Goal: Task Accomplishment & Management: Use online tool/utility

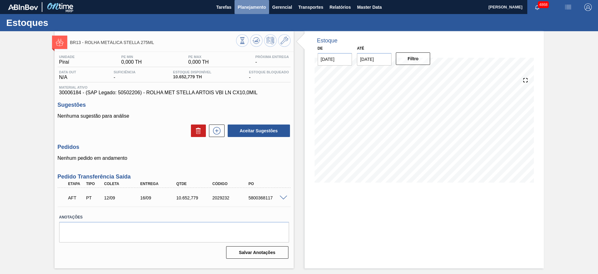
click at [252, 4] on span "Planejamento" at bounding box center [252, 6] width 28 height 7
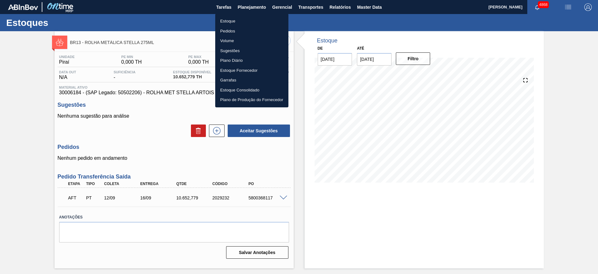
drag, startPoint x: 231, startPoint y: 20, endPoint x: 235, endPoint y: 21, distance: 4.1
click at [231, 19] on li "Estoque" at bounding box center [251, 21] width 73 height 10
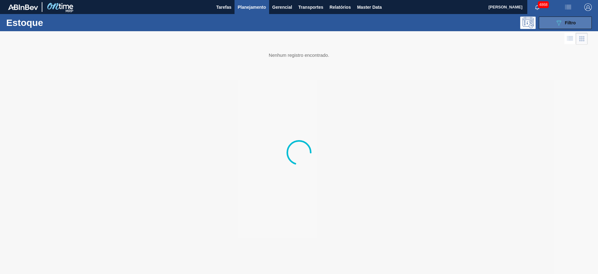
click at [551, 26] on button "089F7B8B-B2A5-4AFE-B5C0-19BA573D28AC Filtro" at bounding box center [565, 23] width 53 height 12
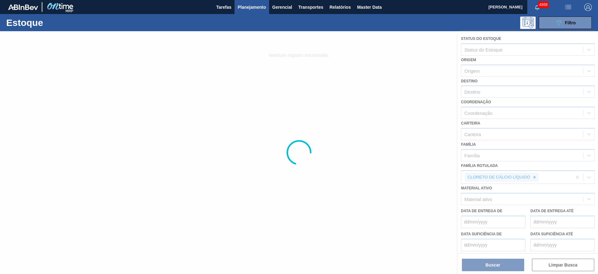
click at [536, 177] on div at bounding box center [299, 152] width 598 height 242
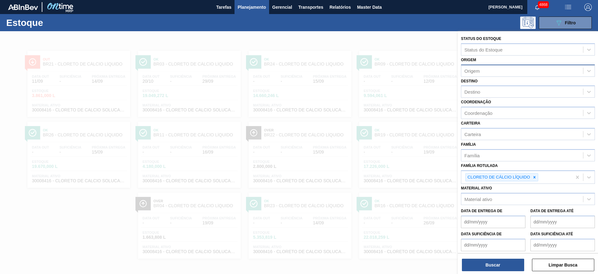
click at [510, 69] on div "Origem" at bounding box center [523, 70] width 122 height 9
type input "ingr"
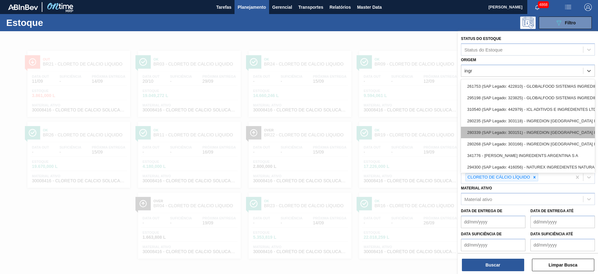
click at [551, 132] on div "280339 (SAP Legado: 303151) - INGREDION [GEOGRAPHIC_DATA] INGREDIENTES" at bounding box center [528, 133] width 134 height 12
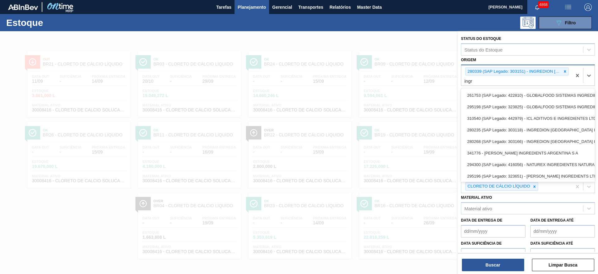
type input "ingre"
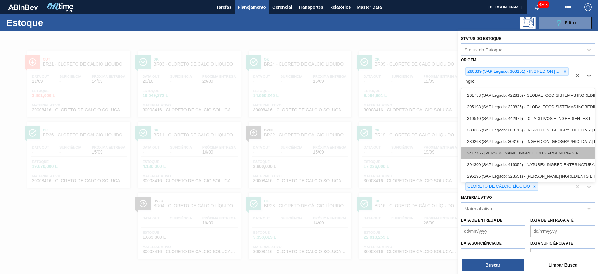
scroll to position [8, 0]
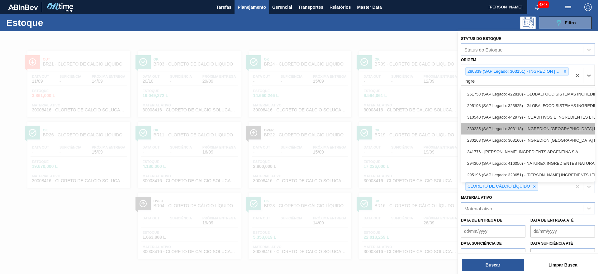
click at [549, 123] on div "280235 (SAP Legado: 303118) - INGREDION [GEOGRAPHIC_DATA] INGREDIENTES" at bounding box center [528, 129] width 134 height 12
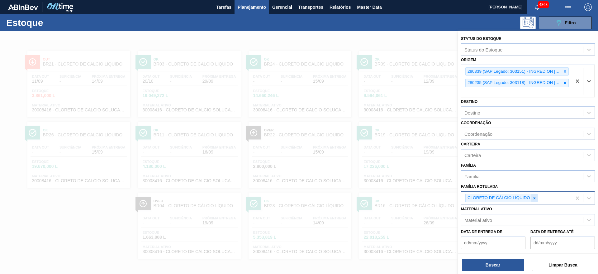
click at [533, 201] on div "CLORETO DE CÁLCIO LÍQUIDO" at bounding box center [502, 198] width 73 height 8
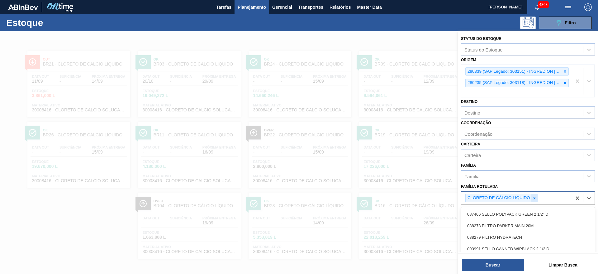
scroll to position [0, 0]
click at [534, 194] on div at bounding box center [534, 198] width 7 height 8
click at [505, 113] on div "Destino" at bounding box center [523, 112] width 122 height 9
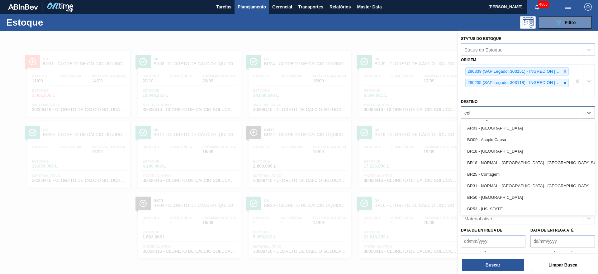
type input "colo"
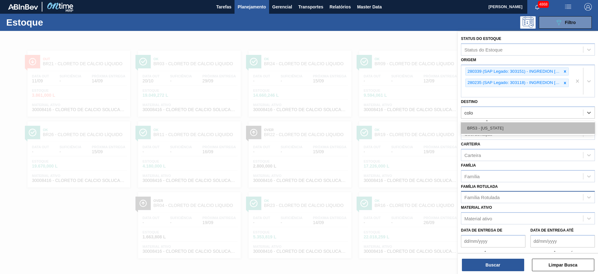
click at [499, 131] on div "BR53 - [US_STATE]" at bounding box center [528, 128] width 134 height 12
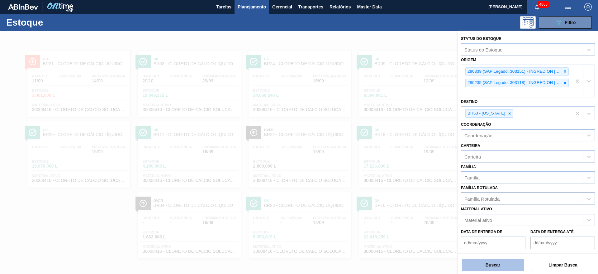
click at [496, 261] on button "Buscar" at bounding box center [493, 264] width 62 height 12
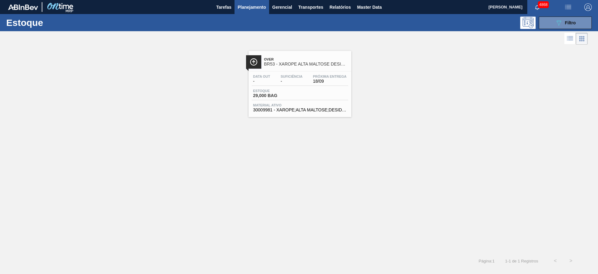
click at [321, 83] on span "18/09" at bounding box center [330, 81] width 34 height 5
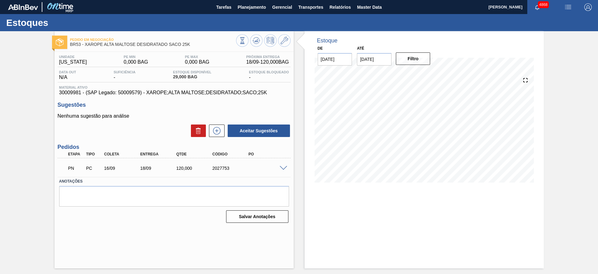
click at [284, 166] on span at bounding box center [283, 168] width 7 height 5
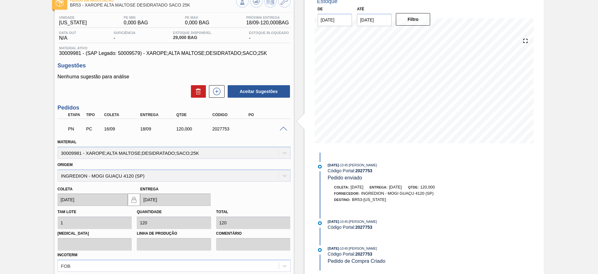
scroll to position [93, 0]
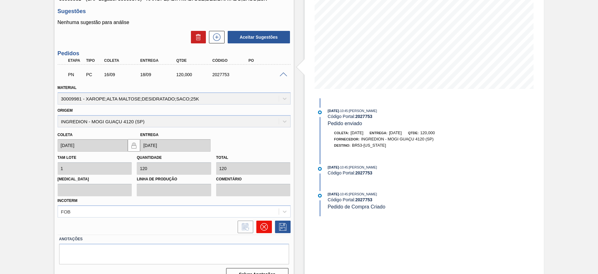
click at [265, 223] on icon at bounding box center [264, 226] width 7 height 7
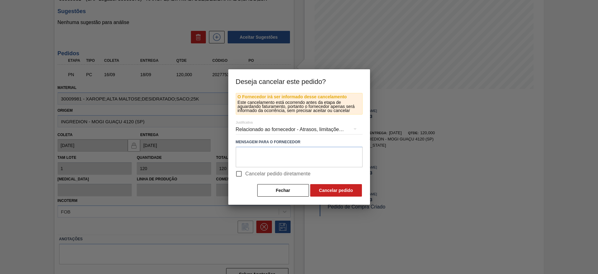
click at [270, 124] on div "Relacionado ao fornecedor - Atrasos, limitações de capacidade, etc." at bounding box center [299, 129] width 127 height 17
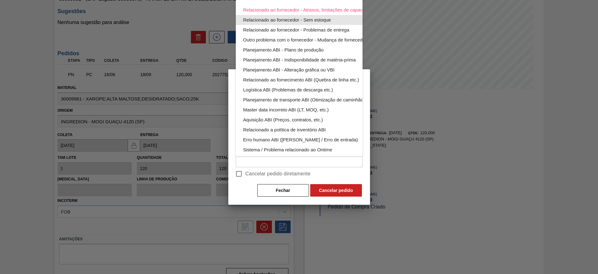
click at [290, 20] on div "Relacionado ao fornecedor - Sem estoque" at bounding box center [313, 20] width 141 height 10
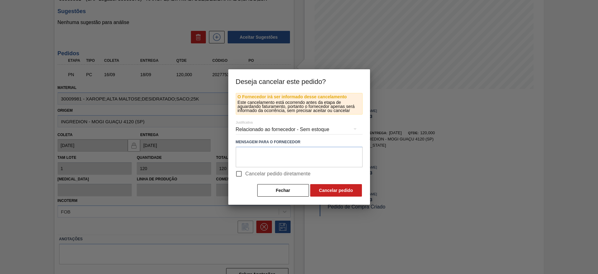
click at [240, 173] on input "Cancelar pedido diretamente" at bounding box center [238, 173] width 13 height 13
checkbox input "true"
click at [317, 187] on button "Cancelar pedido" at bounding box center [336, 190] width 52 height 12
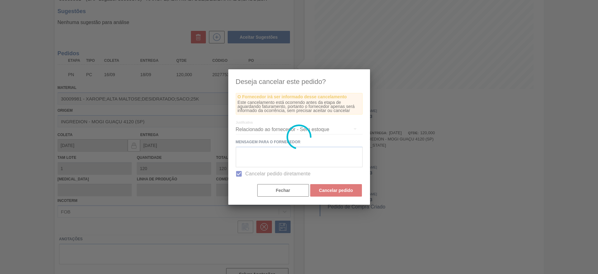
scroll to position [0, 0]
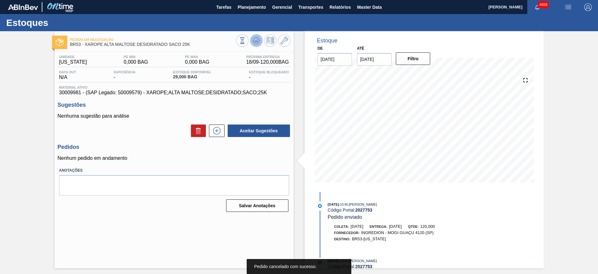
click at [257, 43] on icon at bounding box center [256, 40] width 7 height 7
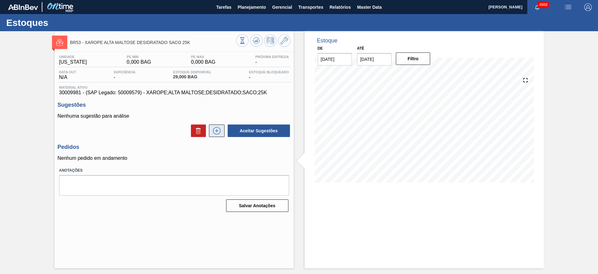
click at [216, 134] on icon at bounding box center [216, 130] width 7 height 7
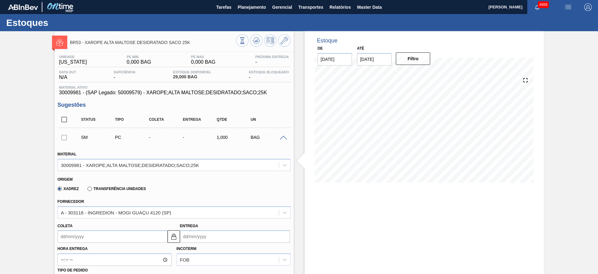
scroll to position [93, 0]
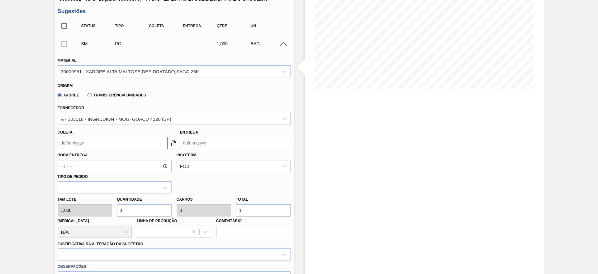
click at [112, 138] on input "Coleta" at bounding box center [113, 143] width 110 height 12
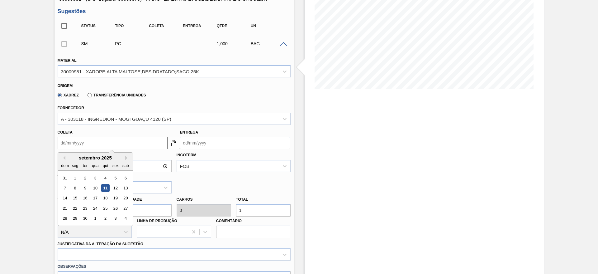
drag, startPoint x: 104, startPoint y: 209, endPoint x: 131, endPoint y: 180, distance: 39.9
click at [104, 208] on div "25" at bounding box center [105, 208] width 8 height 8
type input "25/09/2025"
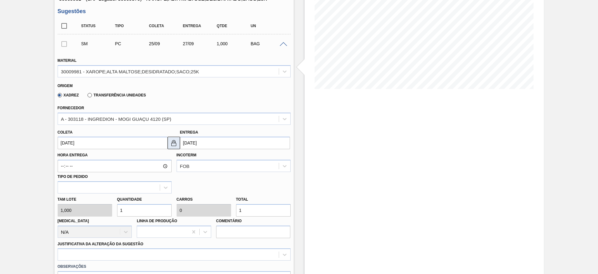
click at [177, 140] on img at bounding box center [173, 142] width 7 height 7
click at [217, 141] on input "27/09/2025" at bounding box center [235, 143] width 110 height 12
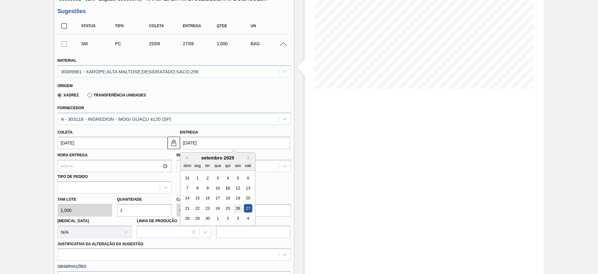
click at [238, 207] on div "26" at bounding box center [238, 208] width 8 height 8
type input "26/09/2025"
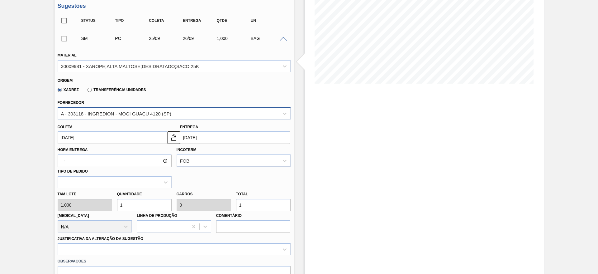
scroll to position [140, 0]
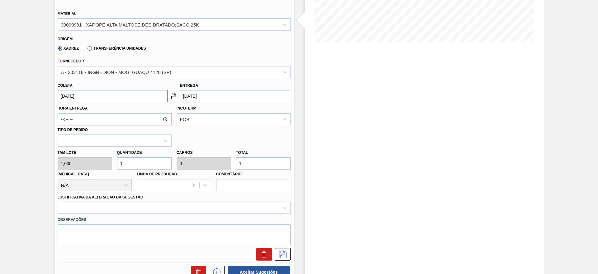
click at [280, 162] on input "1" at bounding box center [263, 163] width 55 height 12
type input "10"
type input "0,001"
type input "10"
type input "100"
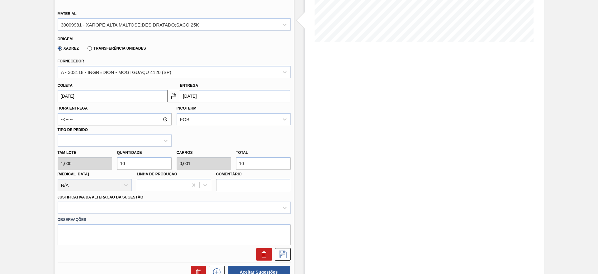
type input "0,01"
type input "100"
click at [227, 205] on div at bounding box center [174, 207] width 233 height 12
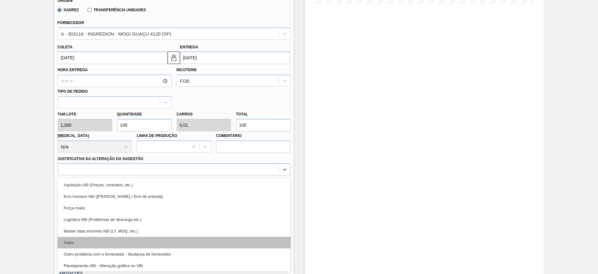
click at [228, 239] on div "Outro" at bounding box center [174, 243] width 233 height 12
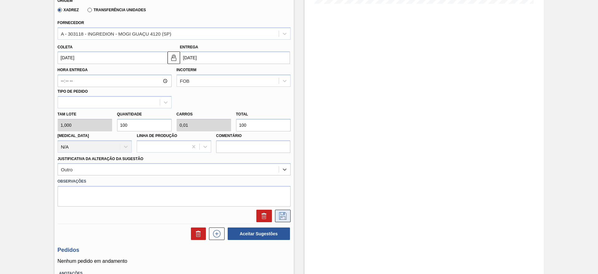
click at [286, 216] on icon at bounding box center [282, 215] width 7 height 7
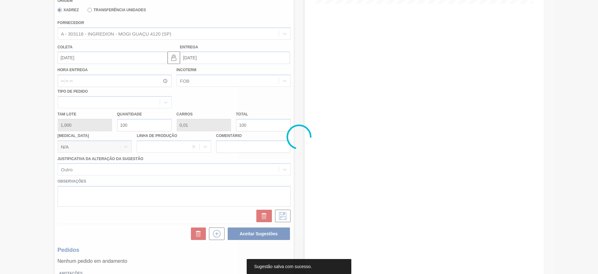
scroll to position [0, 0]
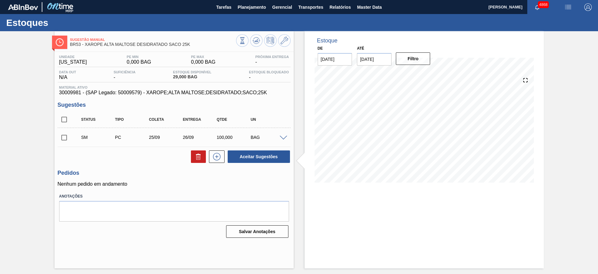
drag, startPoint x: 63, startPoint y: 137, endPoint x: 132, endPoint y: 145, distance: 69.6
click at [64, 137] on input "checkbox" at bounding box center [64, 137] width 13 height 13
click at [280, 157] on button "Aceitar Sugestões" at bounding box center [259, 156] width 62 height 12
checkbox input "false"
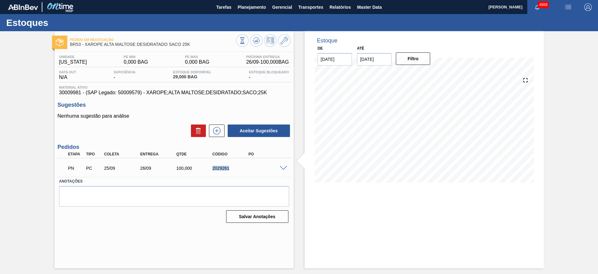
drag, startPoint x: 209, startPoint y: 171, endPoint x: 258, endPoint y: 168, distance: 49.0
click at [258, 168] on div "PN PC 25/09 26/09 100,000 2029261" at bounding box center [172, 167] width 217 height 12
copy div "2029261"
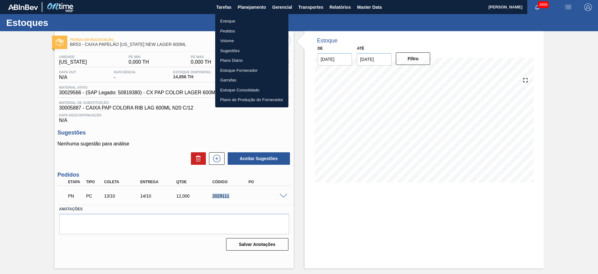
click at [228, 24] on li "Estoque" at bounding box center [251, 21] width 73 height 10
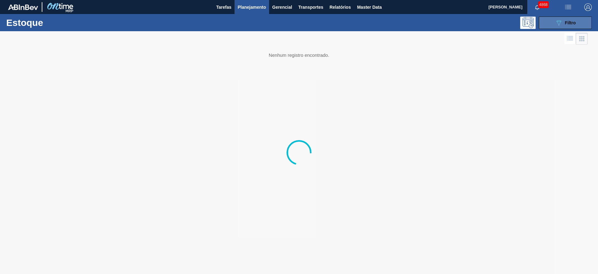
click at [572, 21] on span "Filtro" at bounding box center [570, 22] width 11 height 5
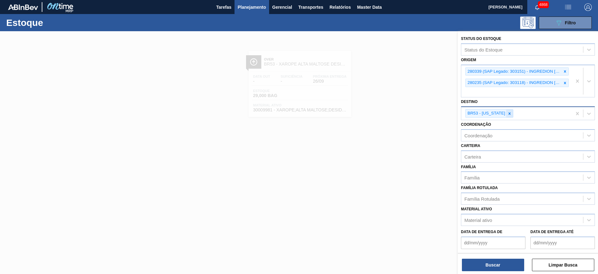
click at [508, 115] on icon at bounding box center [510, 113] width 4 height 4
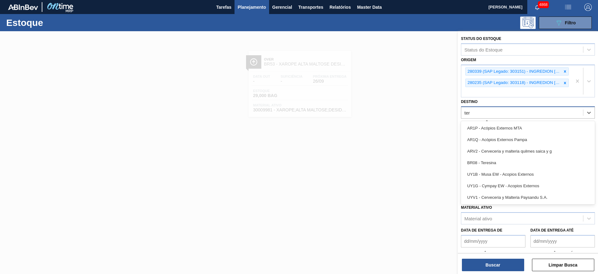
type input "tere"
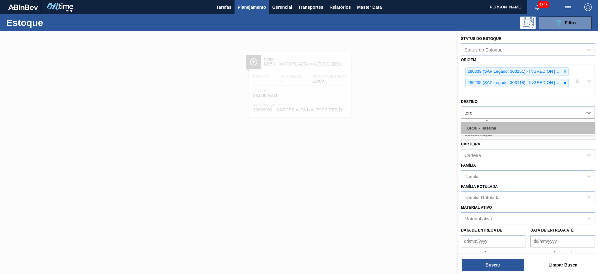
click at [494, 130] on div "BR08 - Teresina" at bounding box center [528, 128] width 134 height 12
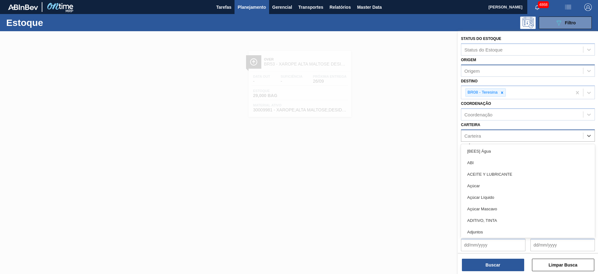
click at [498, 134] on div "Carteira" at bounding box center [523, 135] width 122 height 9
type input "coa"
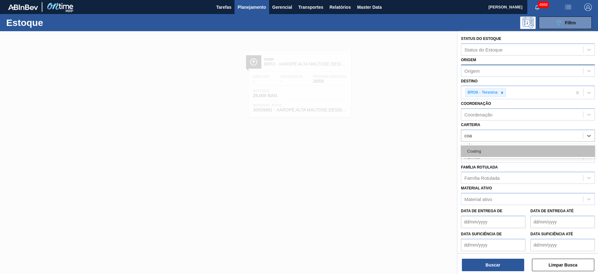
click at [490, 146] on div "Coating" at bounding box center [528, 151] width 134 height 12
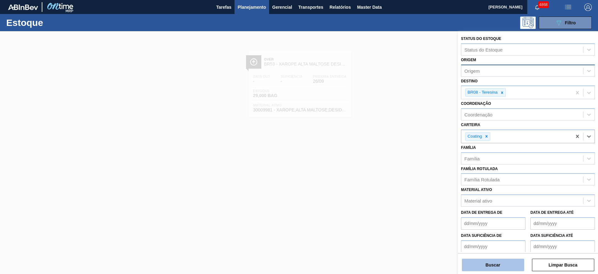
click at [481, 260] on button "Buscar" at bounding box center [493, 264] width 62 height 12
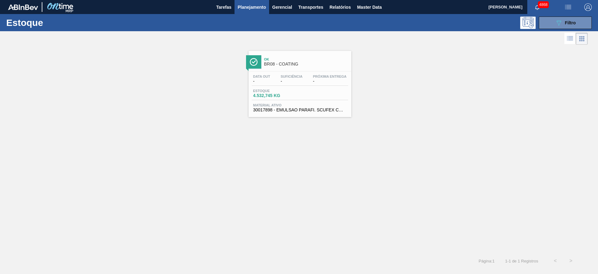
click at [317, 93] on div "Estoque 4.532,745 KG" at bounding box center [300, 94] width 97 height 11
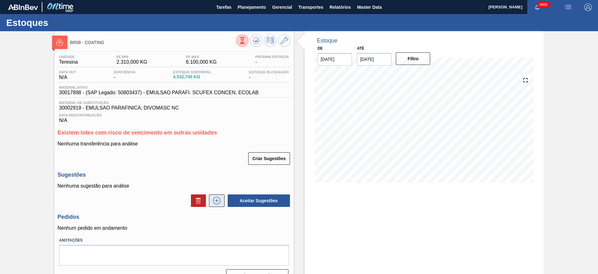
click at [218, 198] on icon at bounding box center [217, 200] width 10 height 7
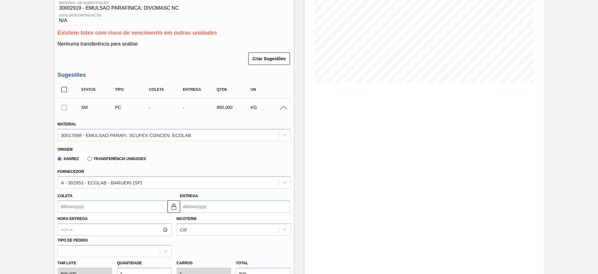
scroll to position [140, 0]
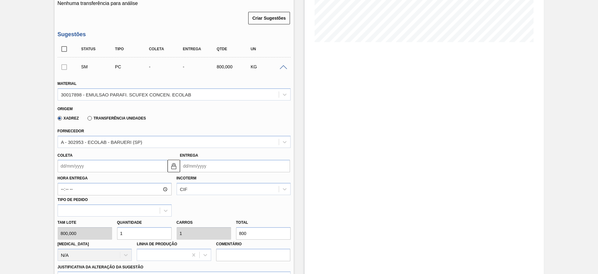
click at [103, 165] on input "Coleta" at bounding box center [113, 166] width 110 height 12
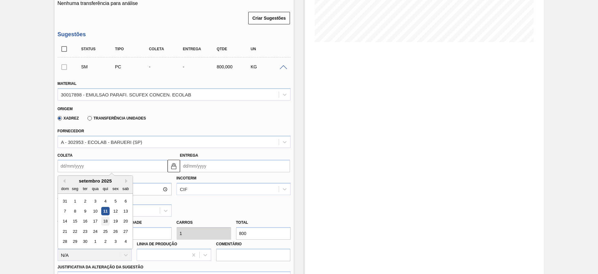
click at [106, 220] on div "18" at bounding box center [105, 221] width 8 height 8
type input "[DATE]"
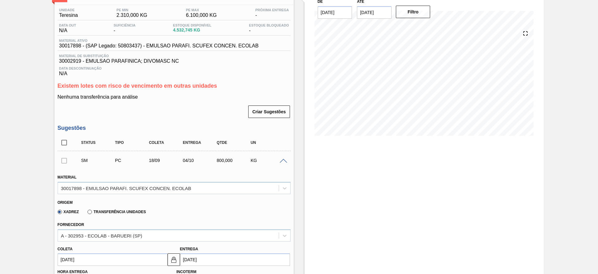
scroll to position [234, 0]
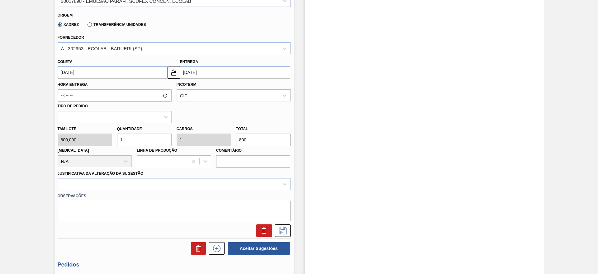
drag, startPoint x: 138, startPoint y: 134, endPoint x: 114, endPoint y: 138, distance: 24.9
click at [114, 138] on div "[PERSON_NAME] 800,000 Quantidade 1 Carros 1 Total 800 [MEDICAL_DATA] N/A Linha …" at bounding box center [174, 145] width 238 height 45
type input "3"
type input "2.400"
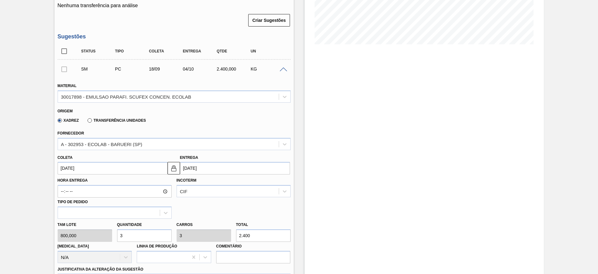
scroll to position [187, 0]
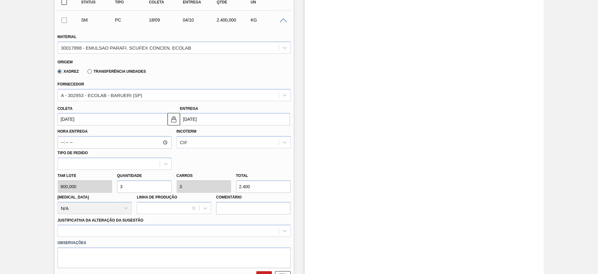
drag, startPoint x: 145, startPoint y: 187, endPoint x: 113, endPoint y: 187, distance: 32.1
click at [113, 187] on div "[PERSON_NAME] 800,000 Quantidade 3 Carros 3 Total 2.400 [MEDICAL_DATA] N/A Linh…" at bounding box center [174, 192] width 238 height 45
type input "2"
type input "1.600"
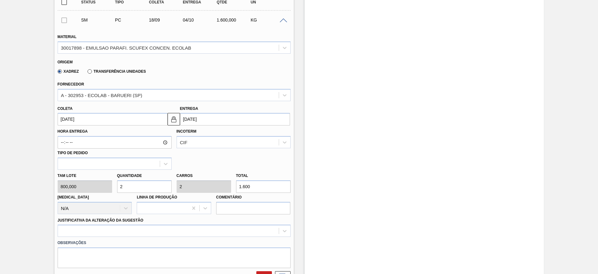
drag, startPoint x: 122, startPoint y: 187, endPoint x: 116, endPoint y: 189, distance: 6.1
click at [116, 189] on div "Quantidade 2" at bounding box center [145, 182] width 60 height 22
type input "3"
type input "2.400"
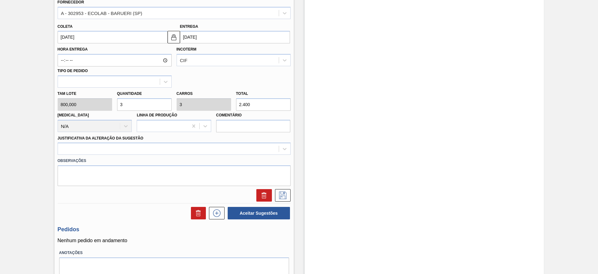
scroll to position [280, 0]
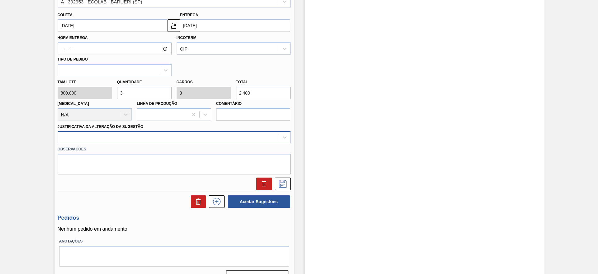
type input "3"
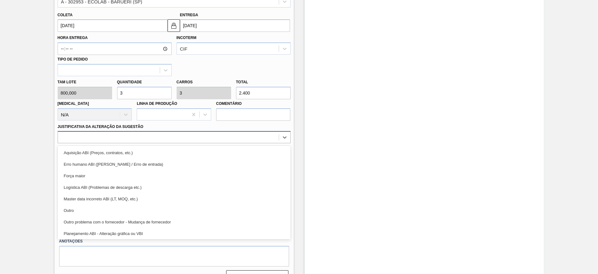
click at [137, 138] on div at bounding box center [168, 137] width 221 height 9
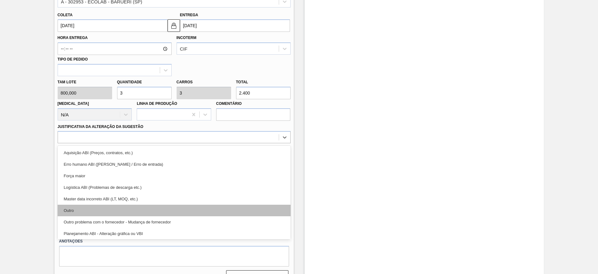
click at [137, 207] on div "Outro" at bounding box center [174, 210] width 233 height 12
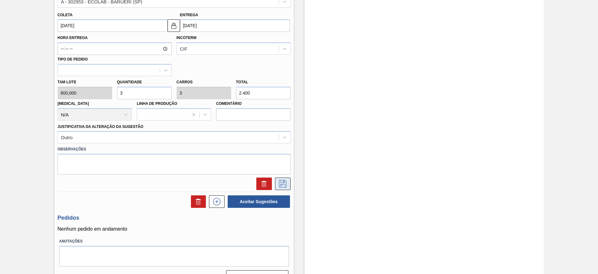
click at [283, 186] on icon at bounding box center [283, 183] width 10 height 7
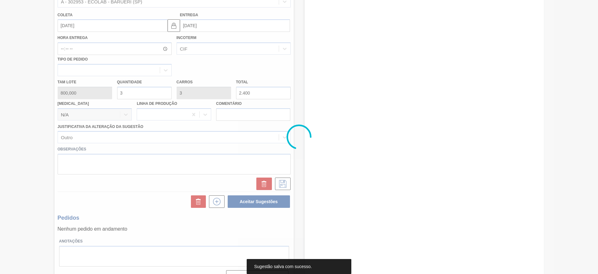
scroll to position [39, 0]
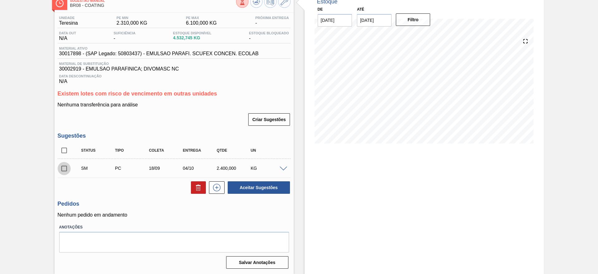
click at [64, 169] on input "checkbox" at bounding box center [64, 168] width 13 height 13
click at [281, 169] on span at bounding box center [283, 168] width 7 height 5
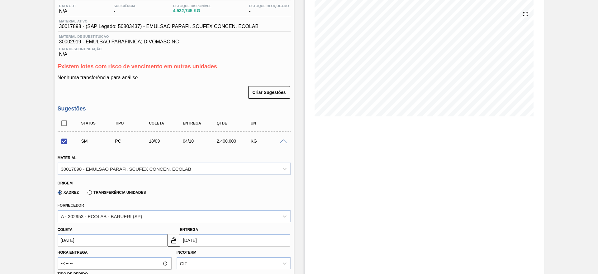
scroll to position [86, 0]
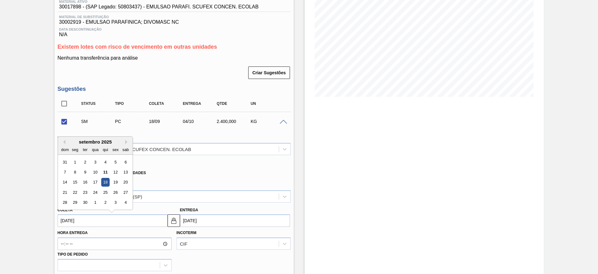
click at [117, 217] on input "[DATE]" at bounding box center [113, 220] width 110 height 12
click at [77, 191] on div "22" at bounding box center [75, 192] width 8 height 8
checkbox input "false"
type input "[DATE]"
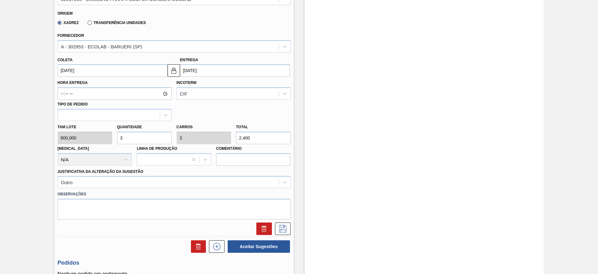
scroll to position [273, 0]
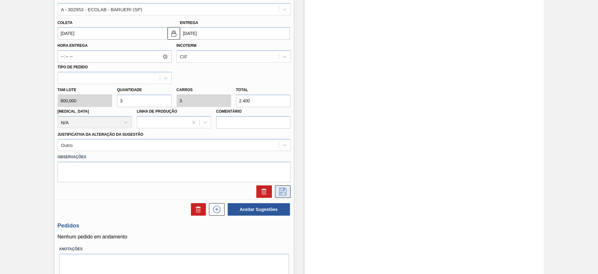
click at [279, 186] on button at bounding box center [283, 191] width 16 height 12
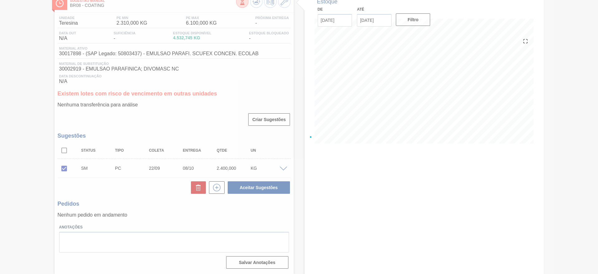
scroll to position [39, 0]
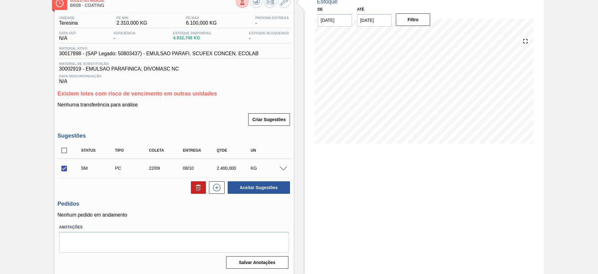
click at [281, 167] on span at bounding box center [283, 168] width 7 height 5
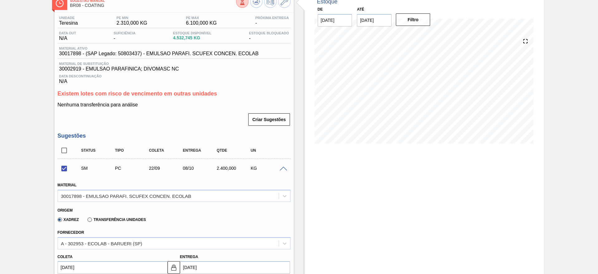
scroll to position [132, 0]
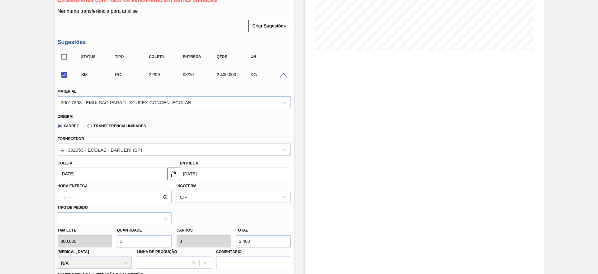
click at [122, 169] on input "[DATE]" at bounding box center [113, 173] width 110 height 12
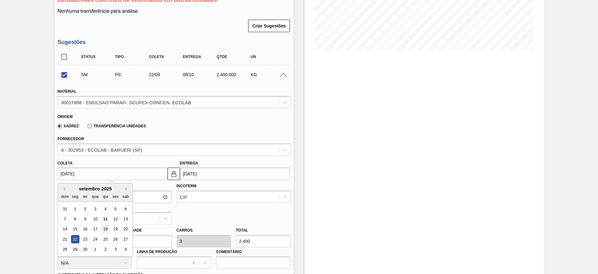
click at [105, 232] on div "18" at bounding box center [105, 229] width 8 height 8
checkbox input "false"
type input "[DATE]"
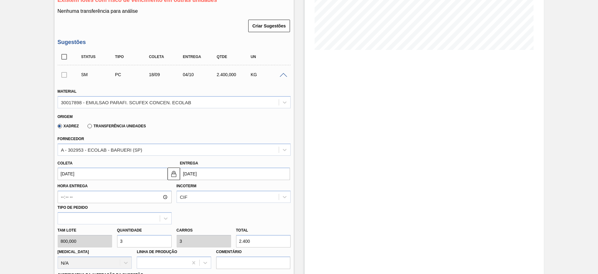
click at [105, 243] on div "[PERSON_NAME] 800,000 Quantidade 3 Carros 3 Total 2.400 [MEDICAL_DATA] N/A Linh…" at bounding box center [174, 246] width 238 height 45
type input "2"
type input "1.600"
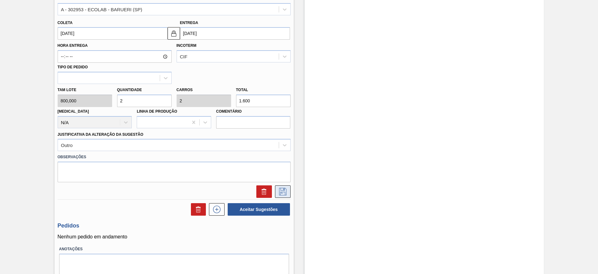
type input "2"
click at [284, 189] on icon at bounding box center [282, 190] width 3 height 5
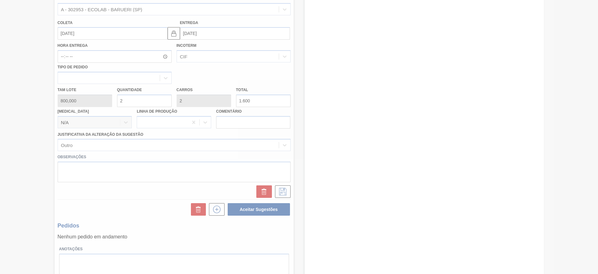
scroll to position [39, 0]
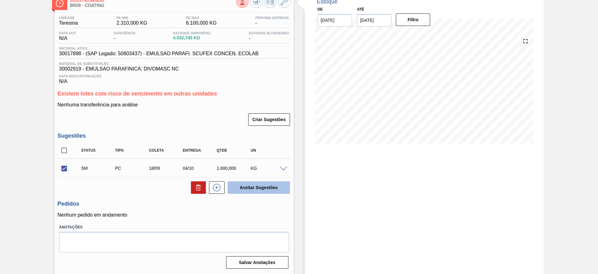
click at [242, 192] on button "Aceitar Sugestões" at bounding box center [259, 187] width 62 height 12
checkbox input "false"
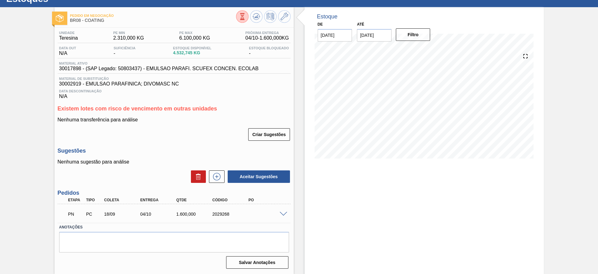
scroll to position [24, 0]
click at [251, 18] on button at bounding box center [256, 16] width 12 height 12
